Goal: Task Accomplishment & Management: Use online tool/utility

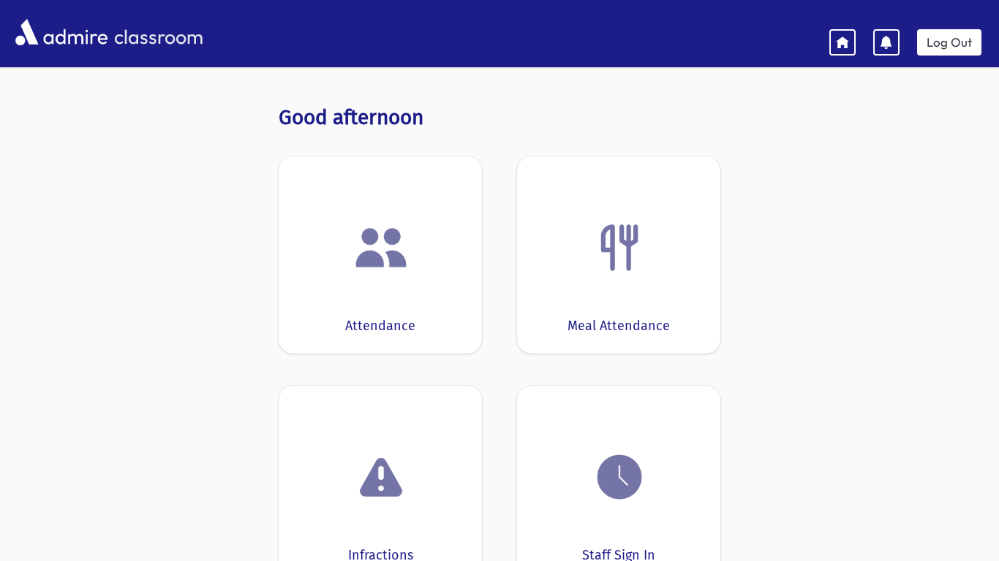
click at [338, 261] on div at bounding box center [380, 248] width 158 height 56
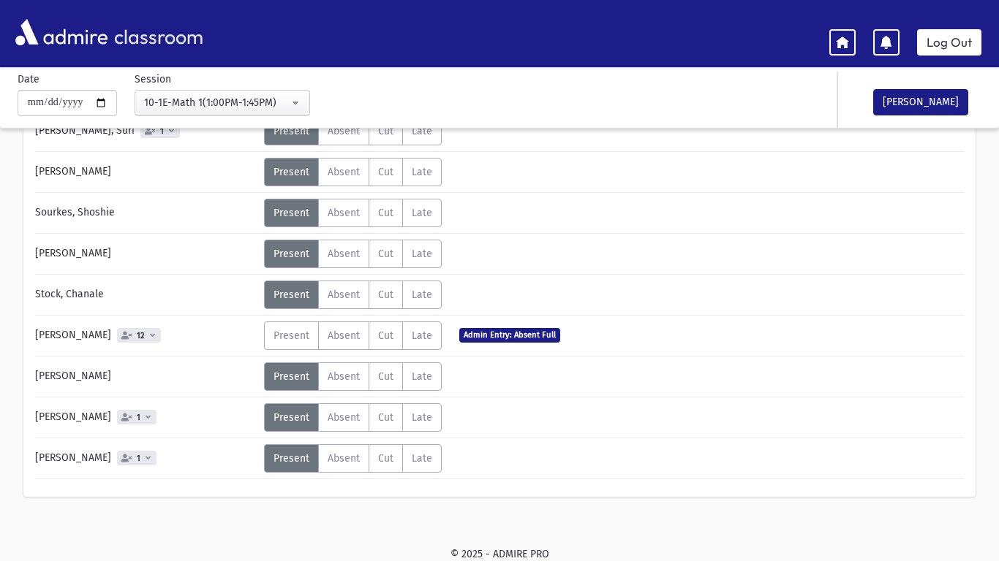
scroll to position [287, 0]
click at [937, 96] on button "[PERSON_NAME]" at bounding box center [920, 102] width 95 height 26
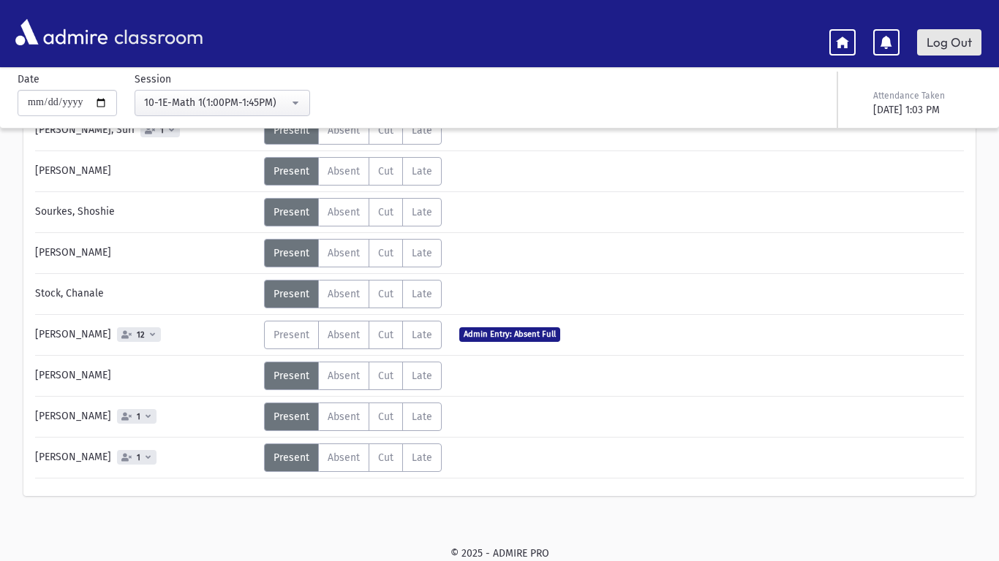
click at [969, 33] on link "Log Out" at bounding box center [949, 42] width 64 height 26
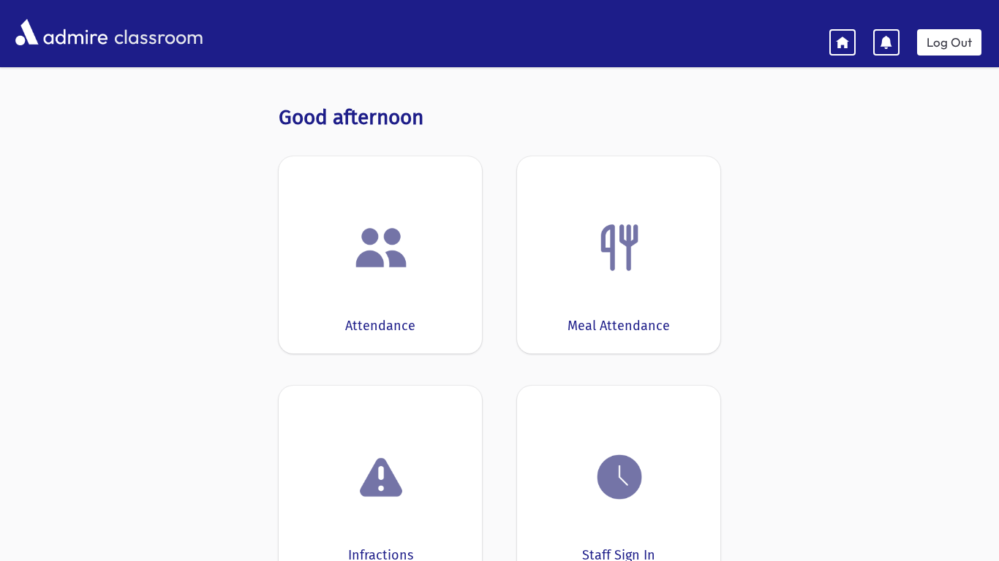
click at [442, 217] on div "Attendance" at bounding box center [380, 254] width 203 height 197
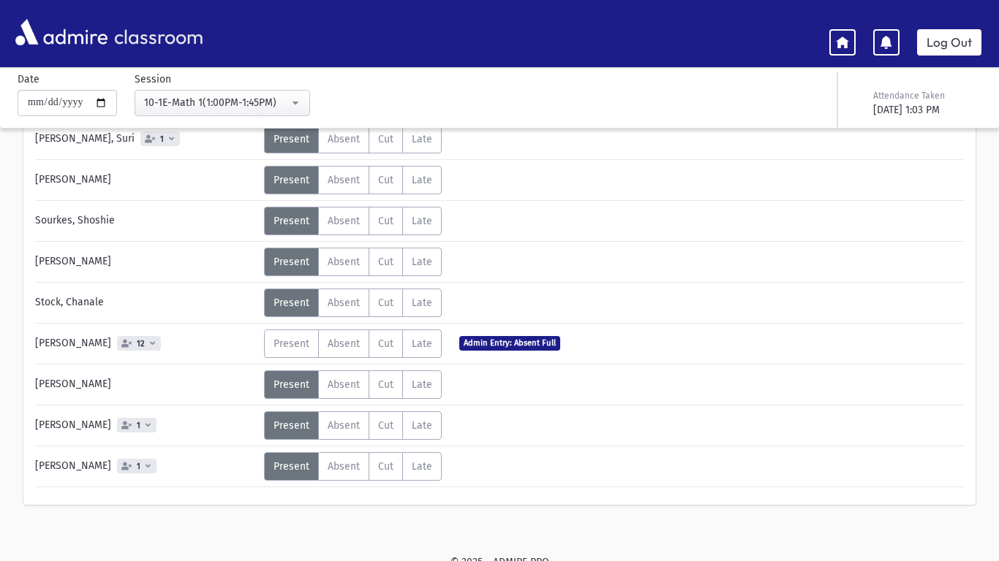
scroll to position [280, 0]
